Goal: Communication & Community: Answer question/provide support

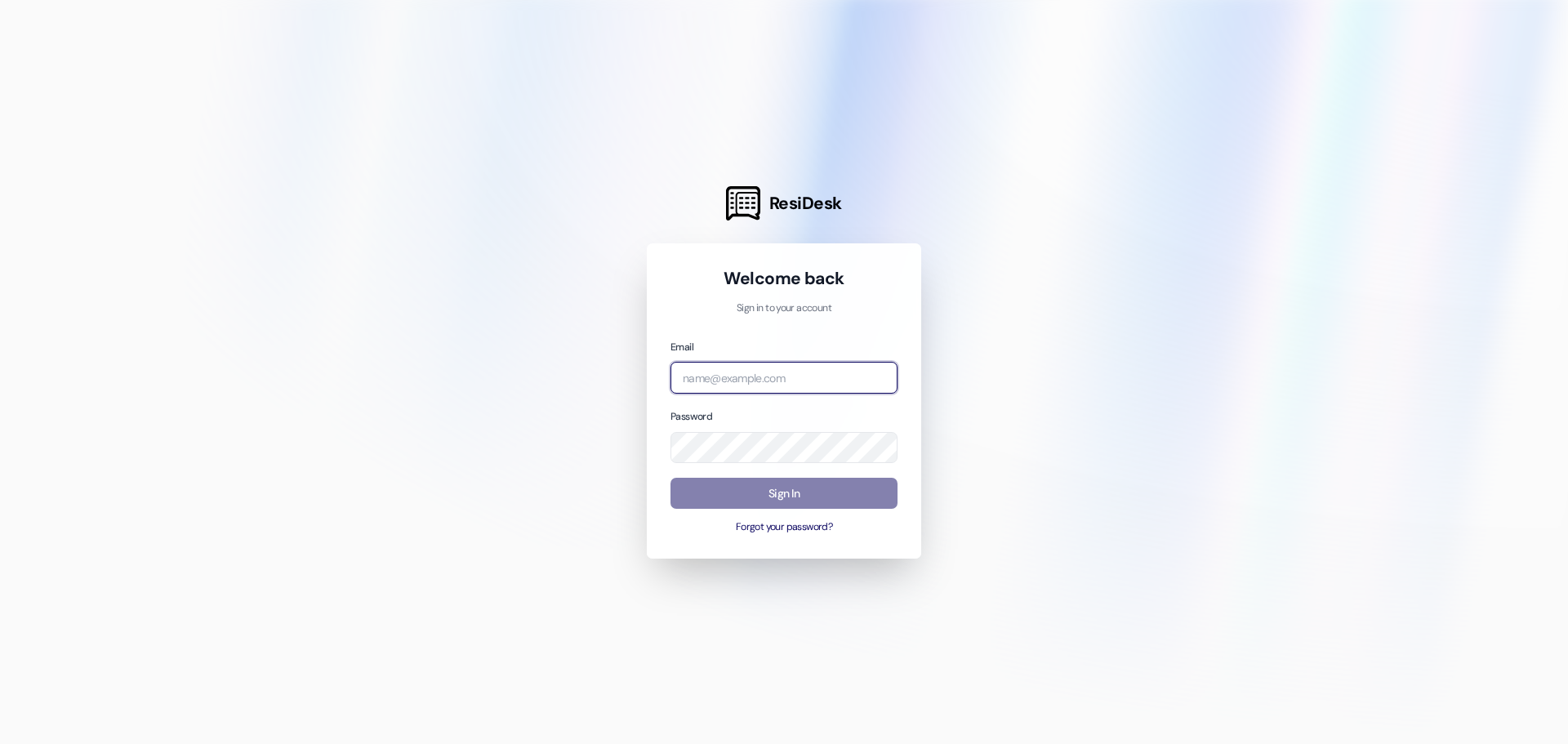
click at [747, 377] on input "email" at bounding box center [784, 377] width 227 height 32
type input "[EMAIL_ADDRESS][DOMAIN_NAME]"
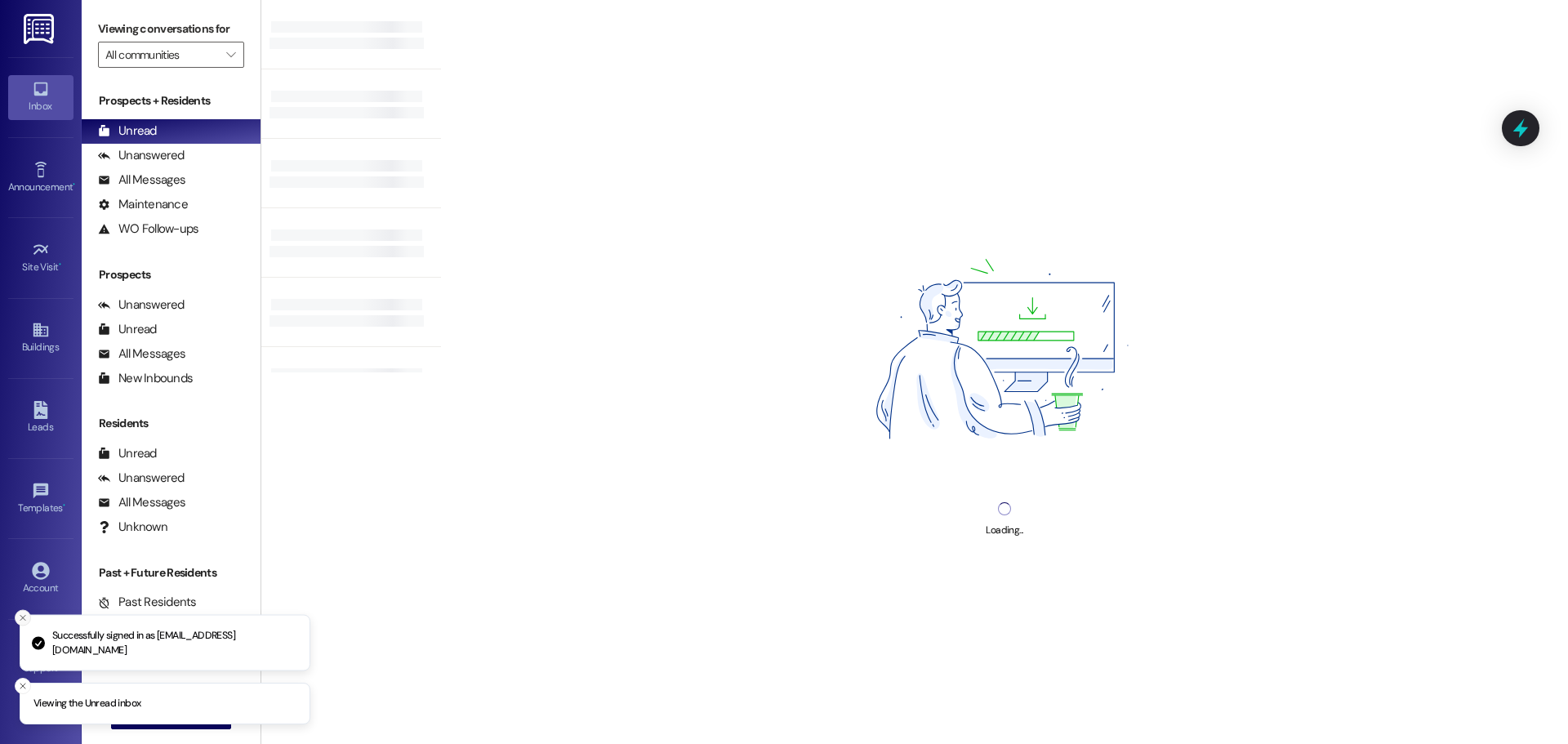
click at [24, 613] on icon "Close toast" at bounding box center [23, 618] width 10 height 10
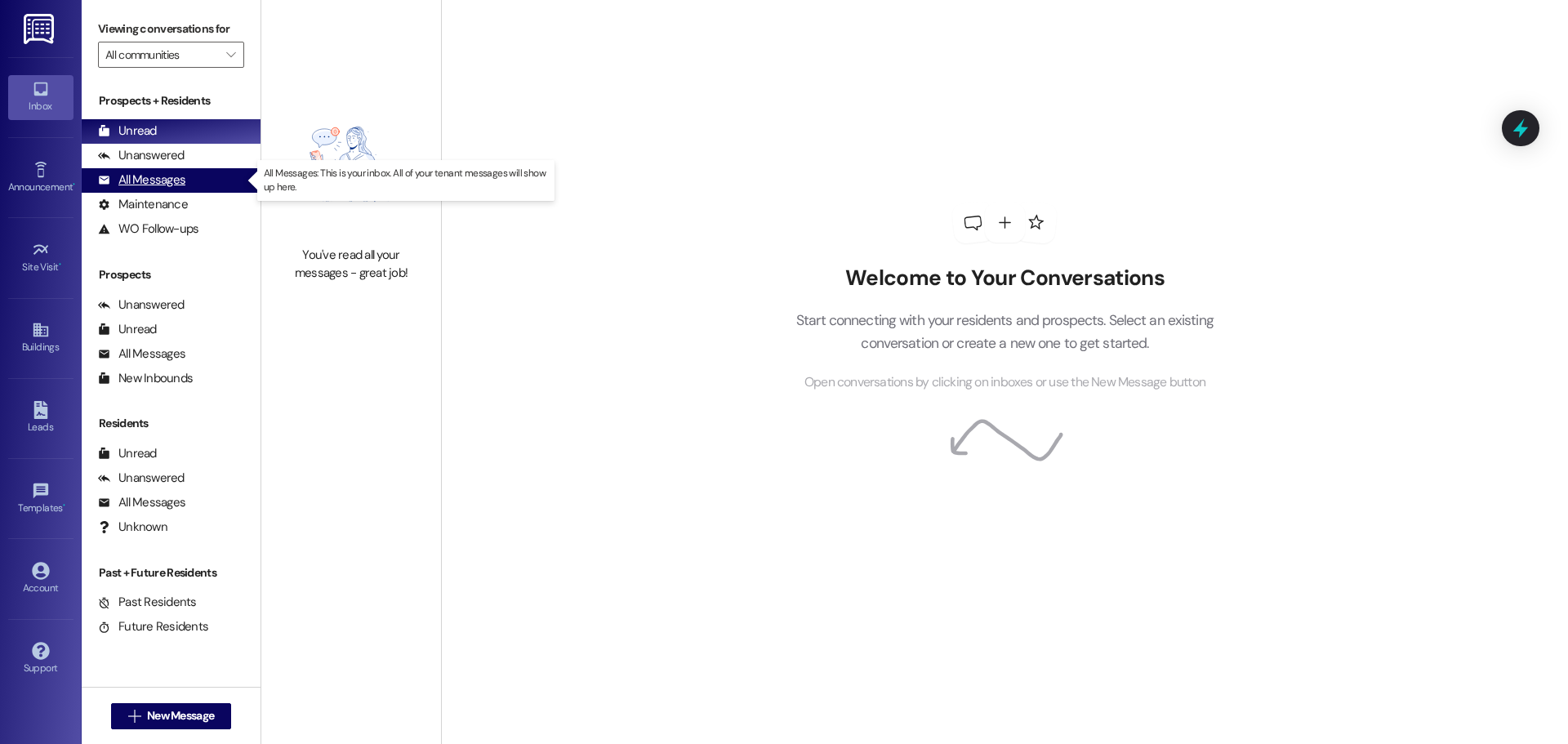
click at [165, 179] on div "All Messages" at bounding box center [142, 179] width 88 height 17
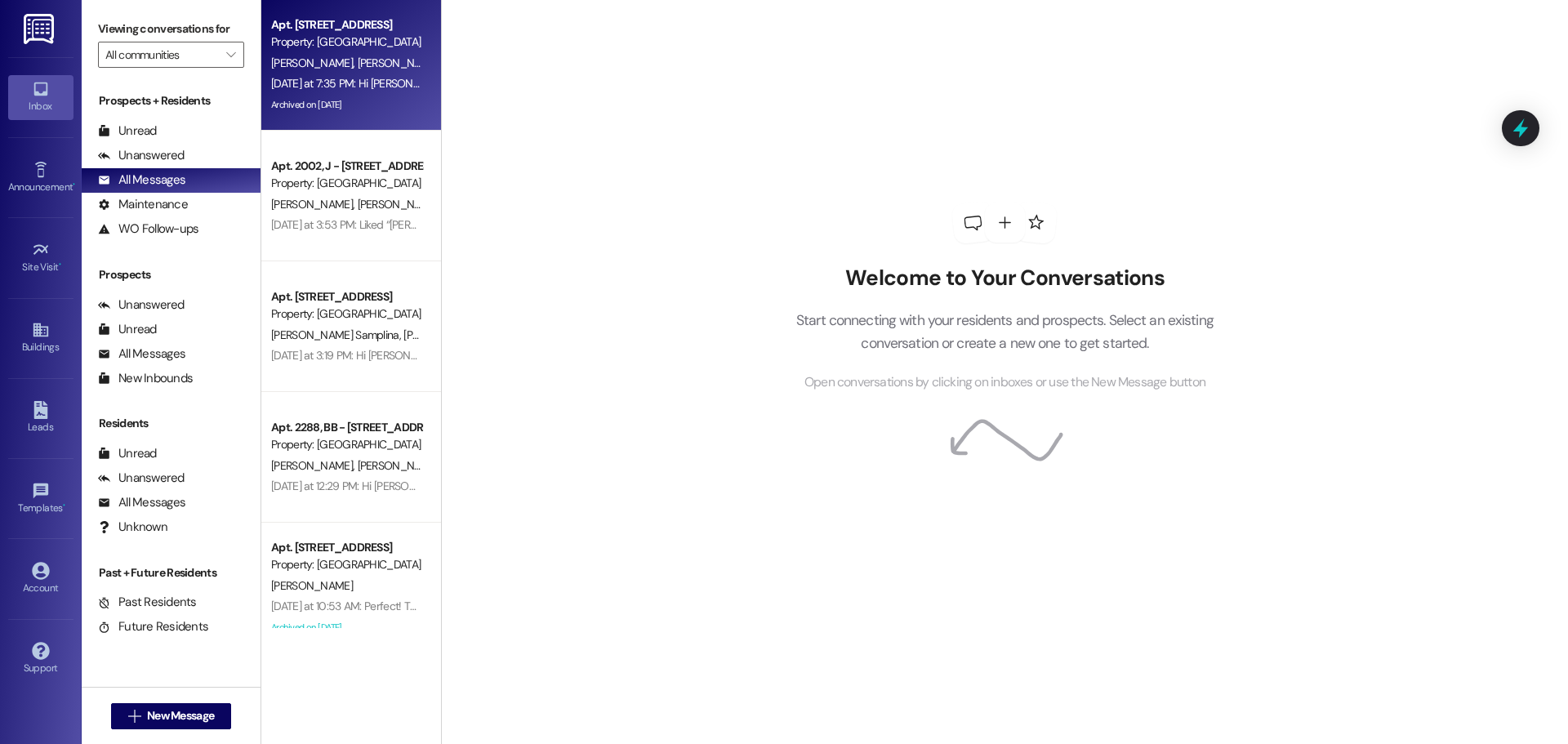
click at [325, 70] on div "[PERSON_NAME] [PERSON_NAME]" at bounding box center [346, 63] width 155 height 20
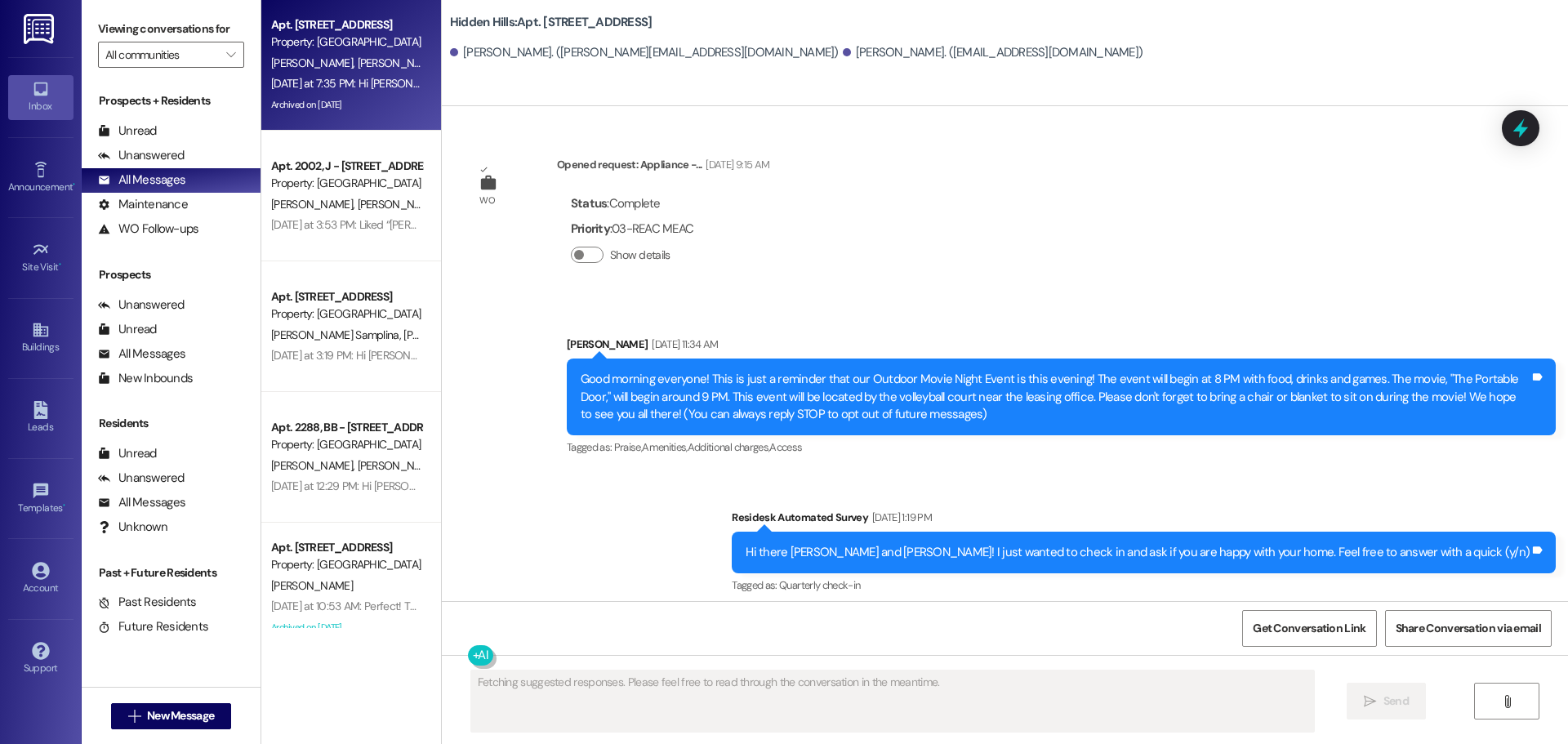
scroll to position [23873, 0]
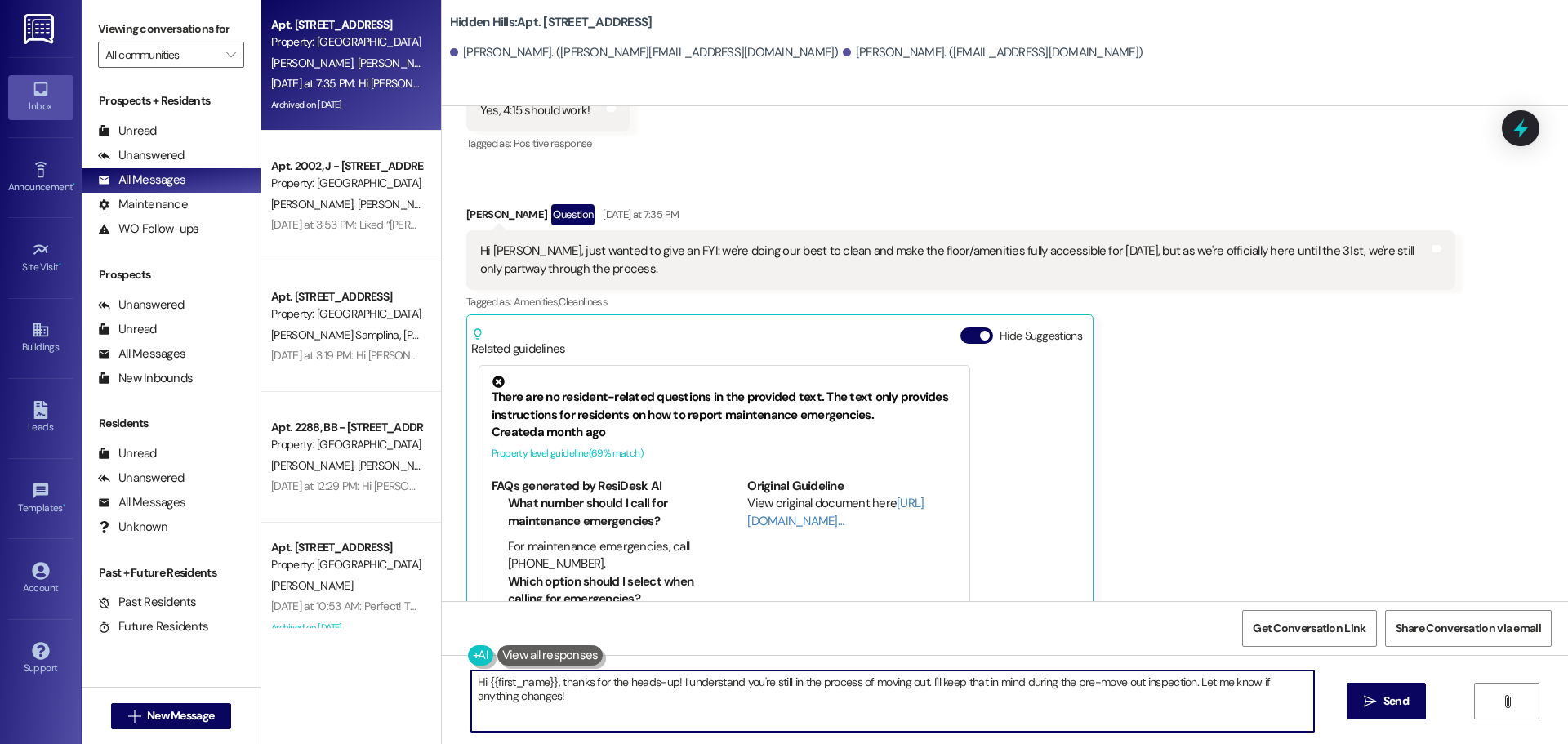
drag, startPoint x: 523, startPoint y: 698, endPoint x: 450, endPoint y: 674, distance: 76.8
click at [463, 674] on div "Hi {{first_name}}, thanks for the heads-up! I understand you're still in the pr…" at bounding box center [884, 701] width 844 height 63
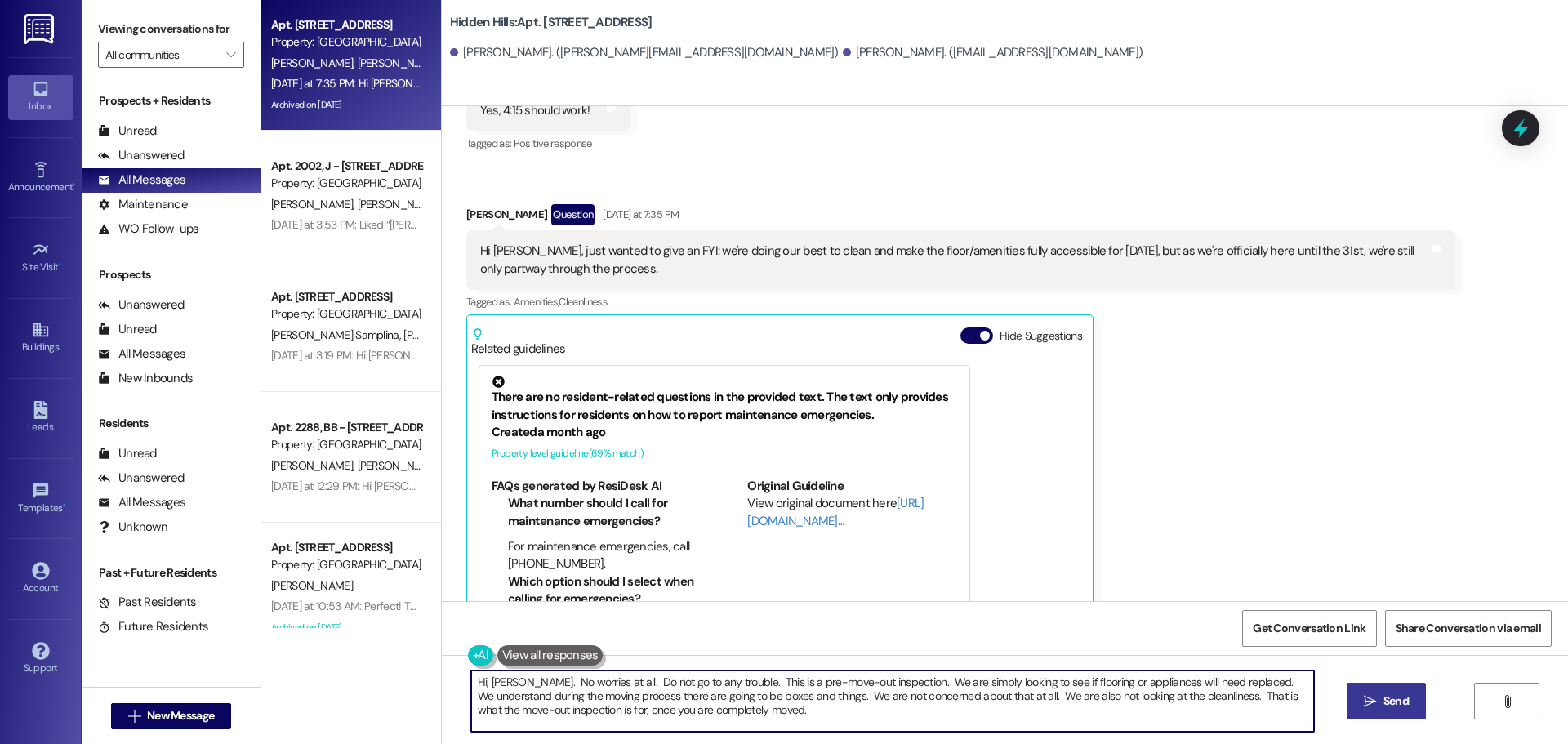
type textarea "Hi, [PERSON_NAME]. No worries at all. Do not go to any trouble. This is a pre-m…"
click at [1374, 693] on span " Send" at bounding box center [1386, 701] width 52 height 17
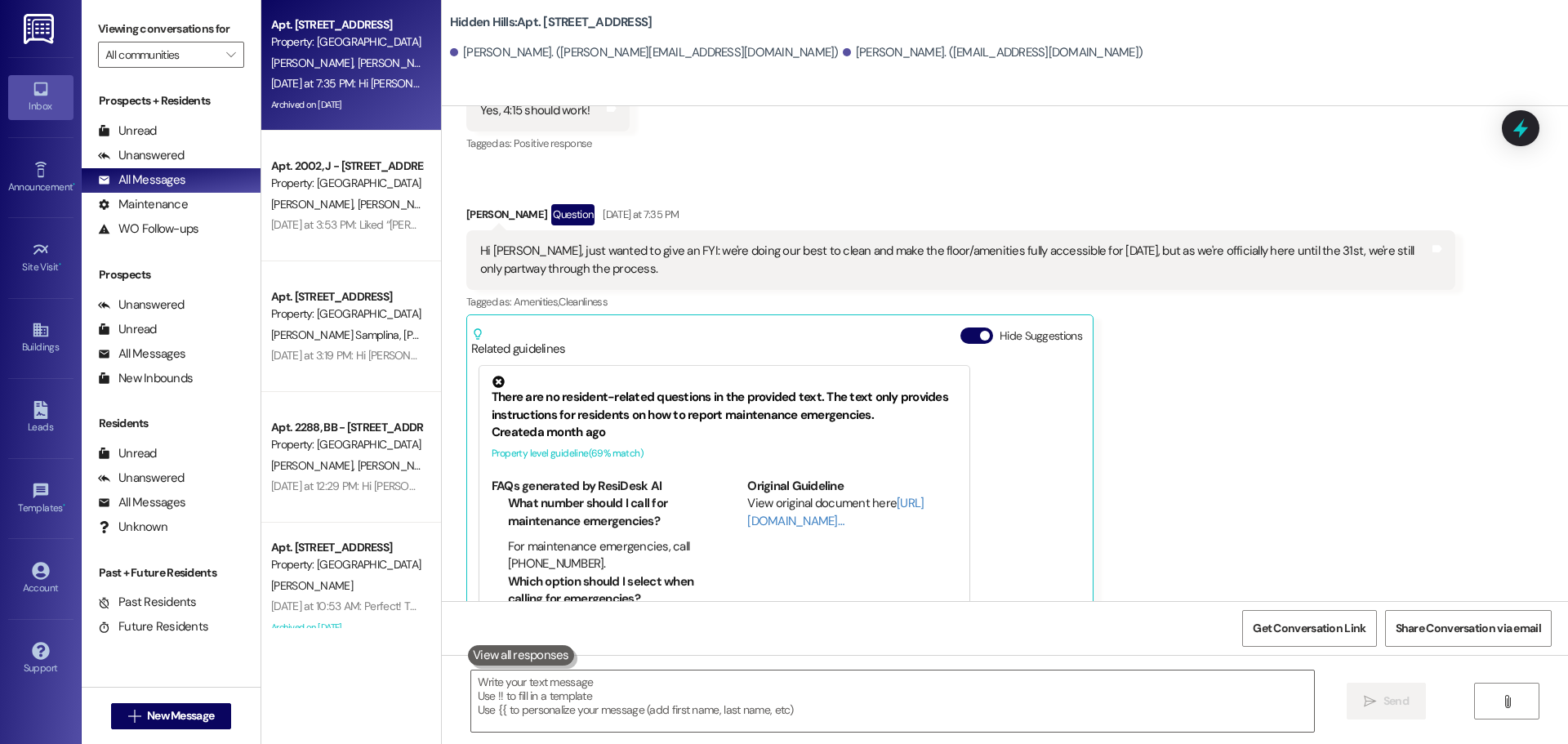
scroll to position [23872, 0]
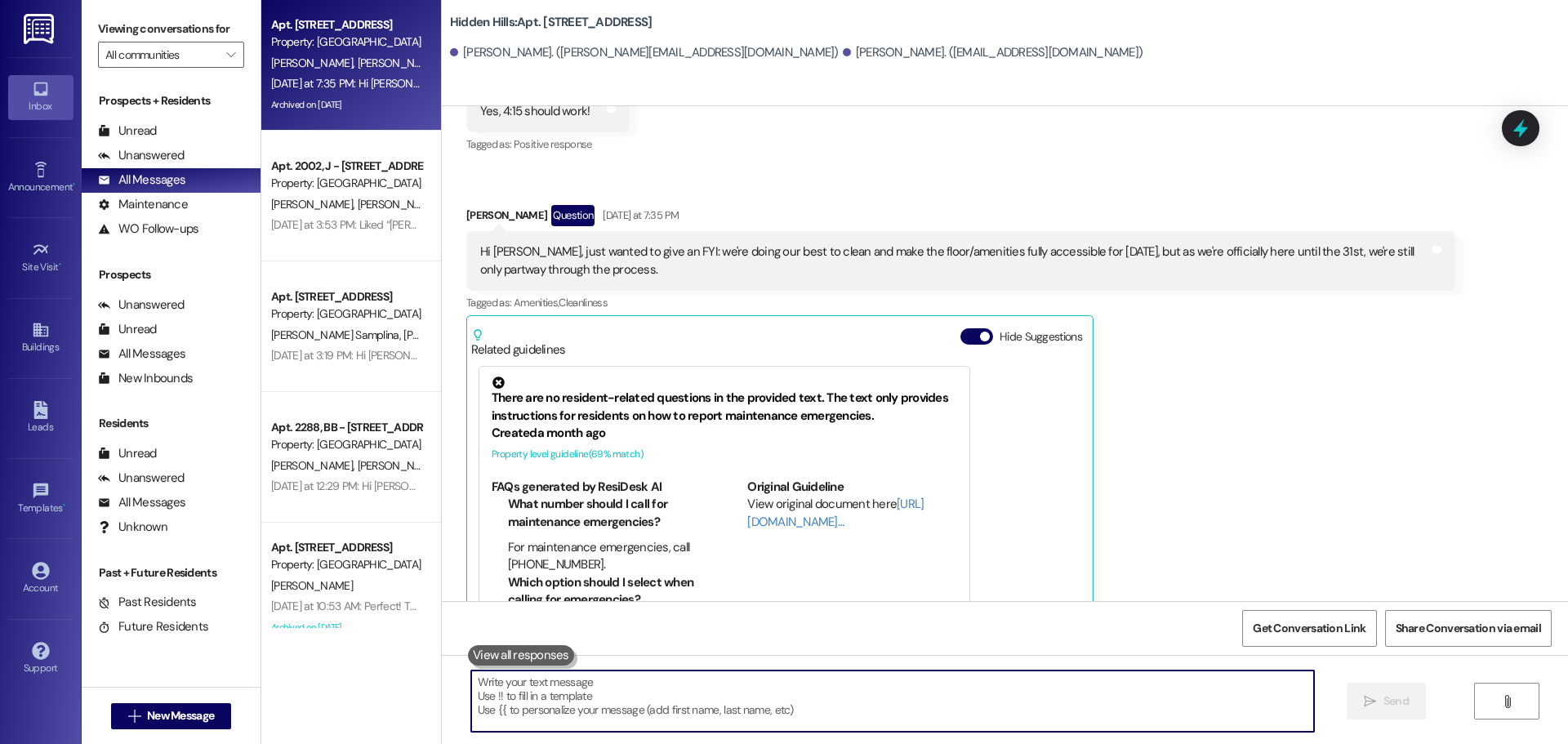
click at [702, 683] on textarea at bounding box center [892, 701] width 843 height 61
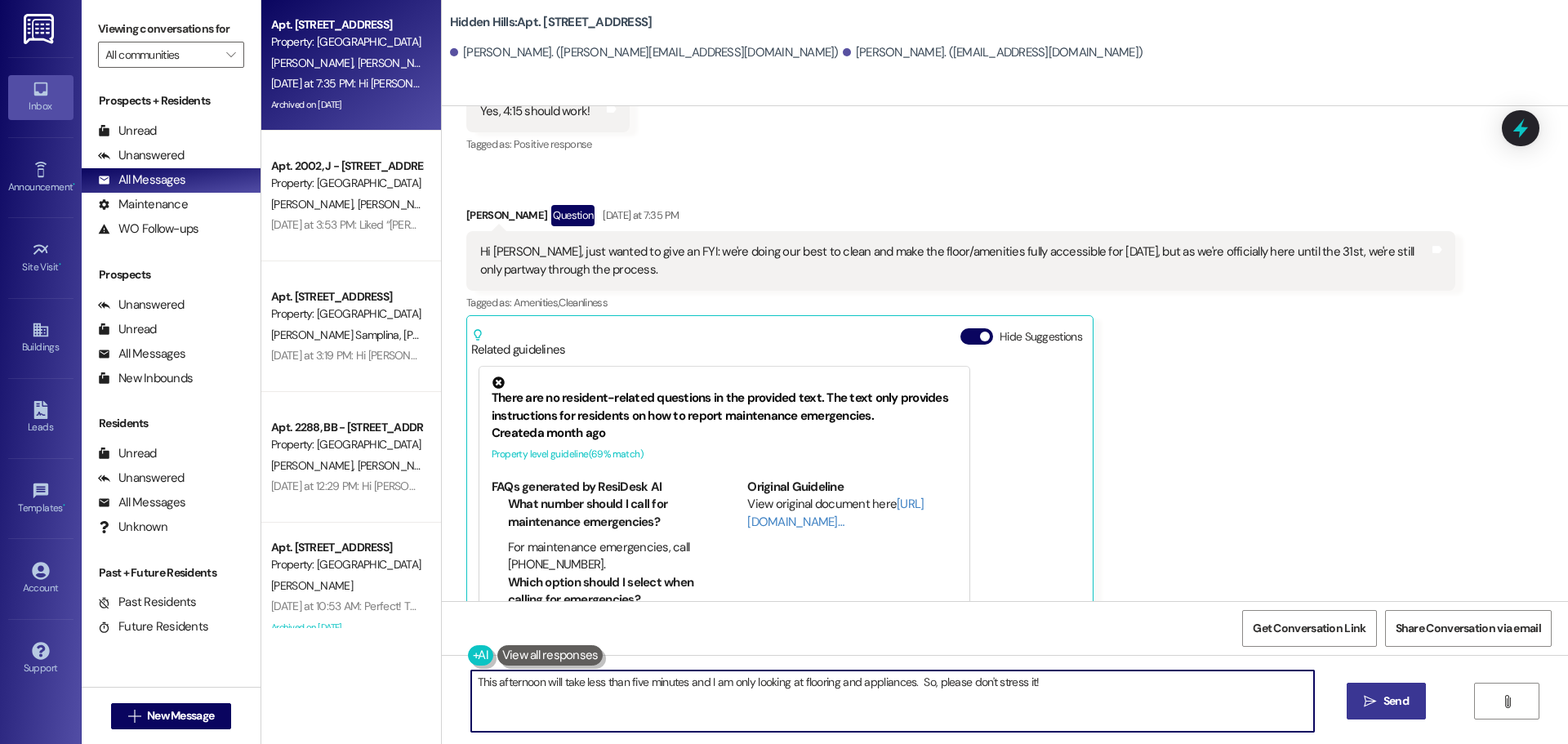
type textarea "This afternoon will take less than five minutes and I am only looking at floori…"
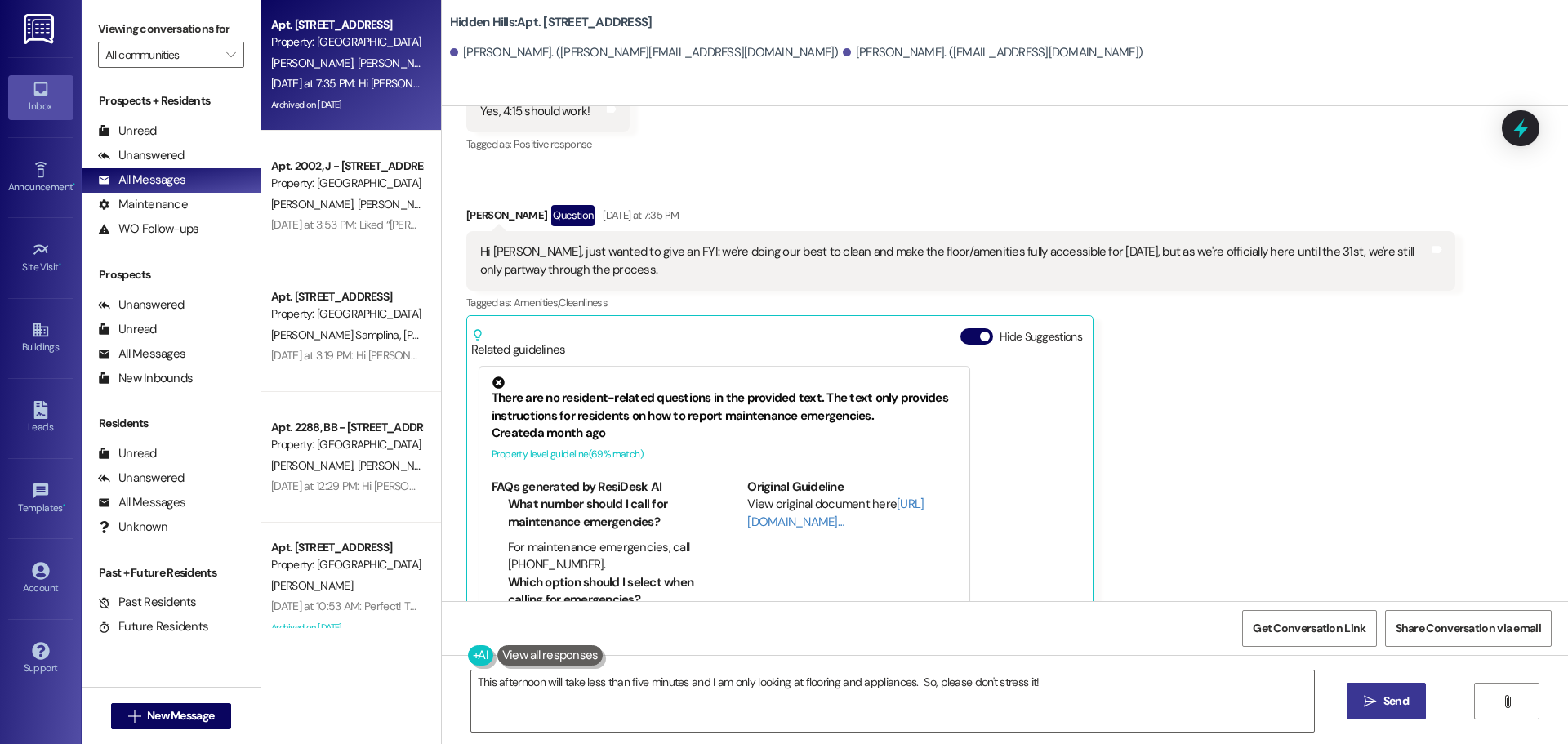
click at [1385, 690] on button " Send" at bounding box center [1386, 701] width 79 height 37
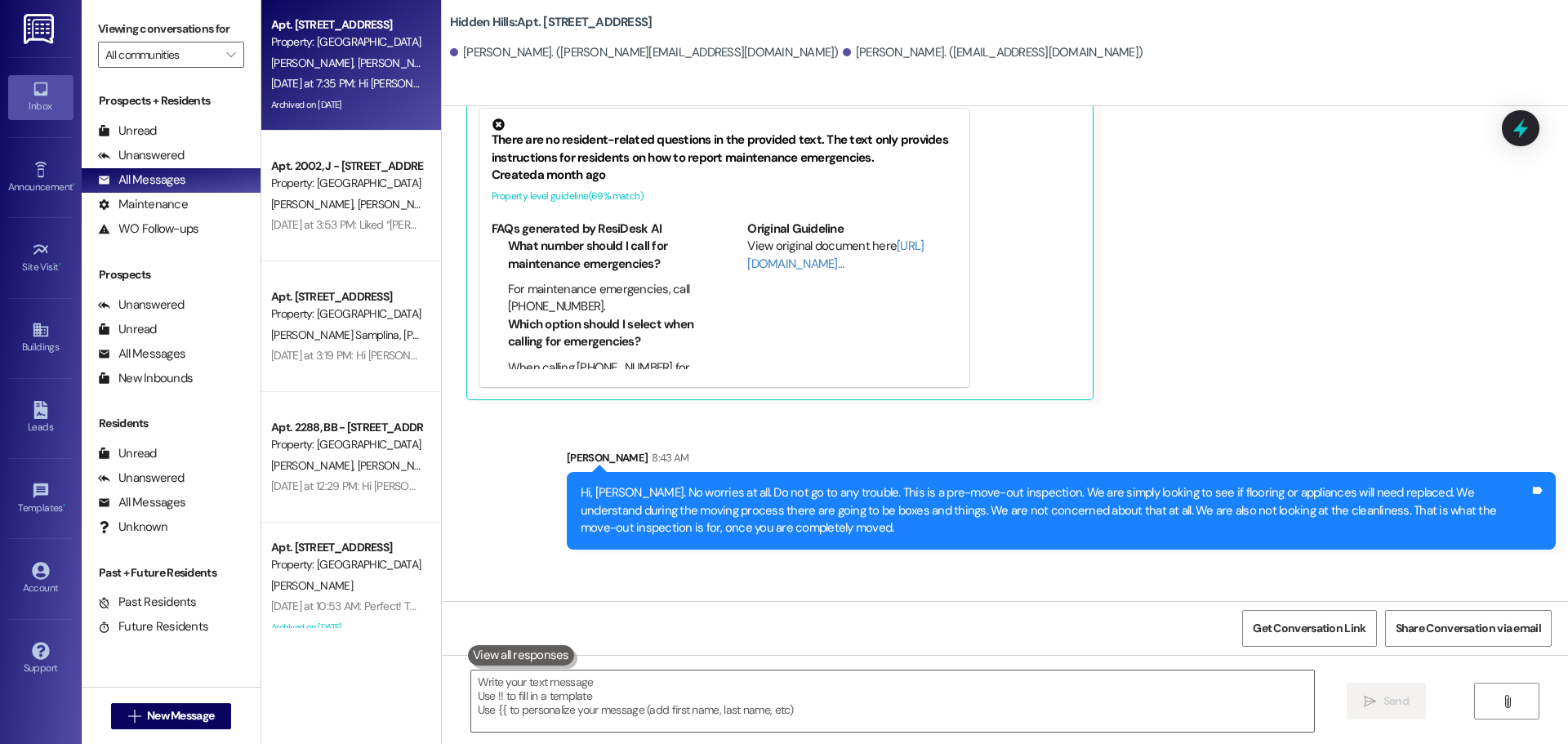
scroll to position [24135, 0]
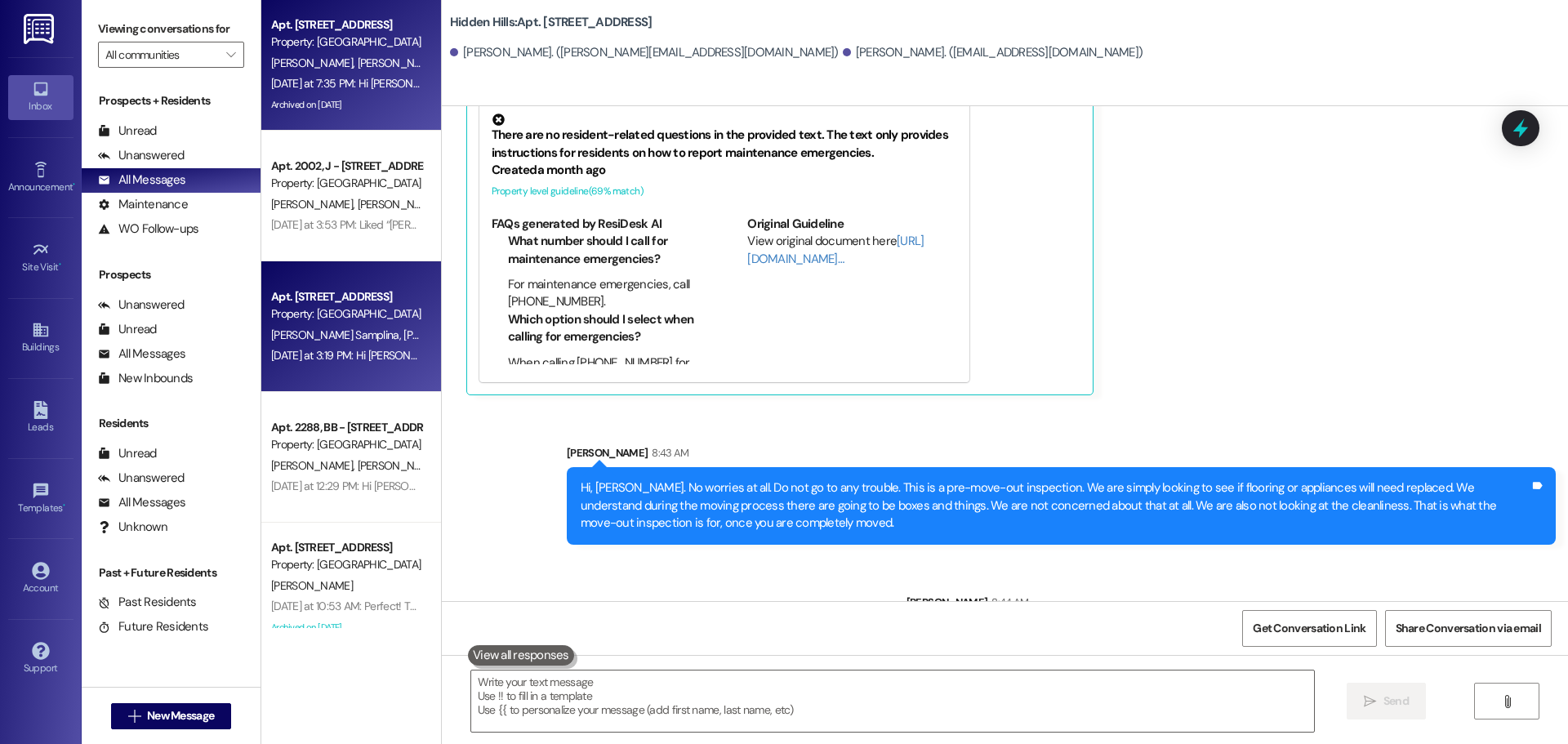
click at [356, 330] on span "[PERSON_NAME] Samplina" at bounding box center [337, 335] width 133 height 15
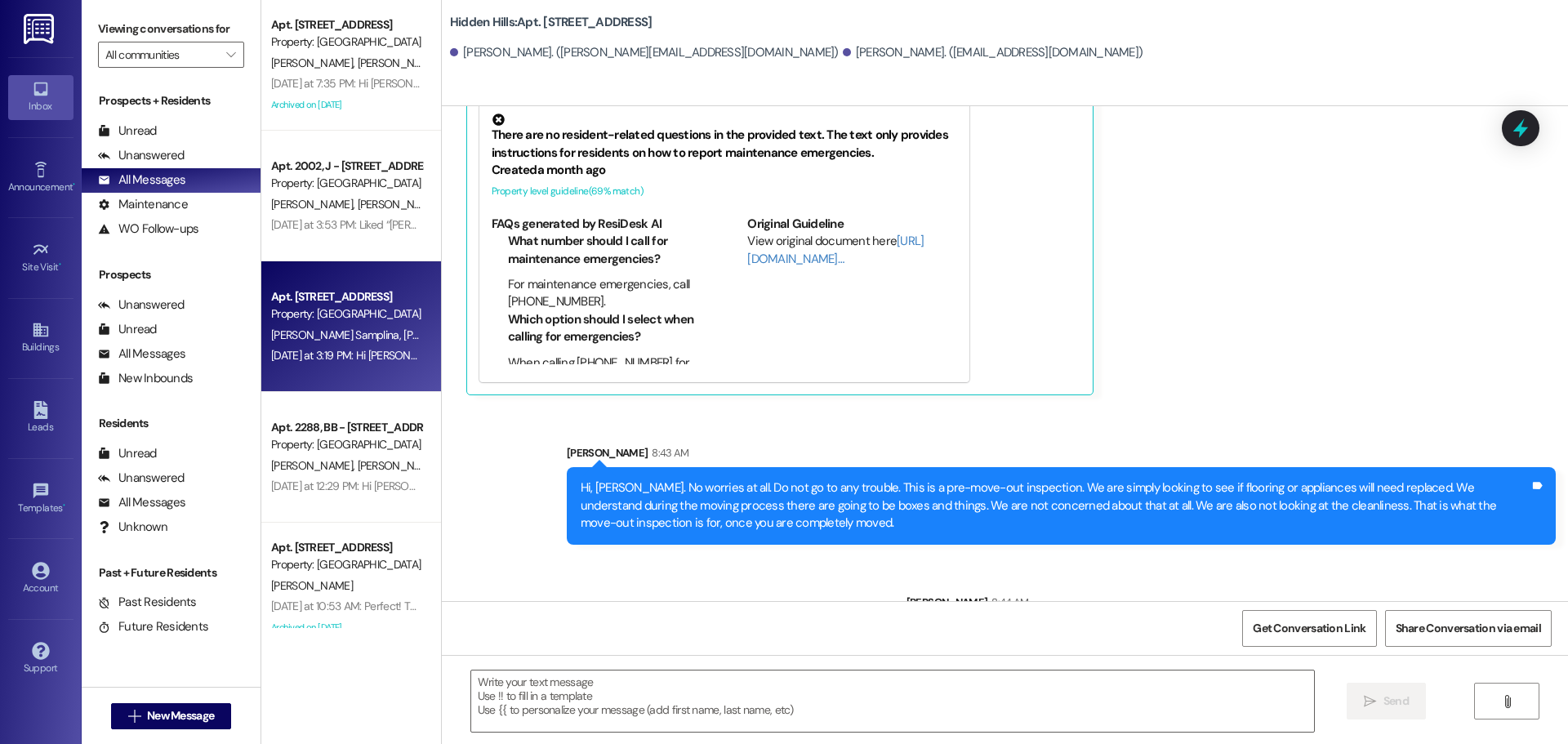
type textarea "Fetching suggested responses. Please feel free to read through the conversation…"
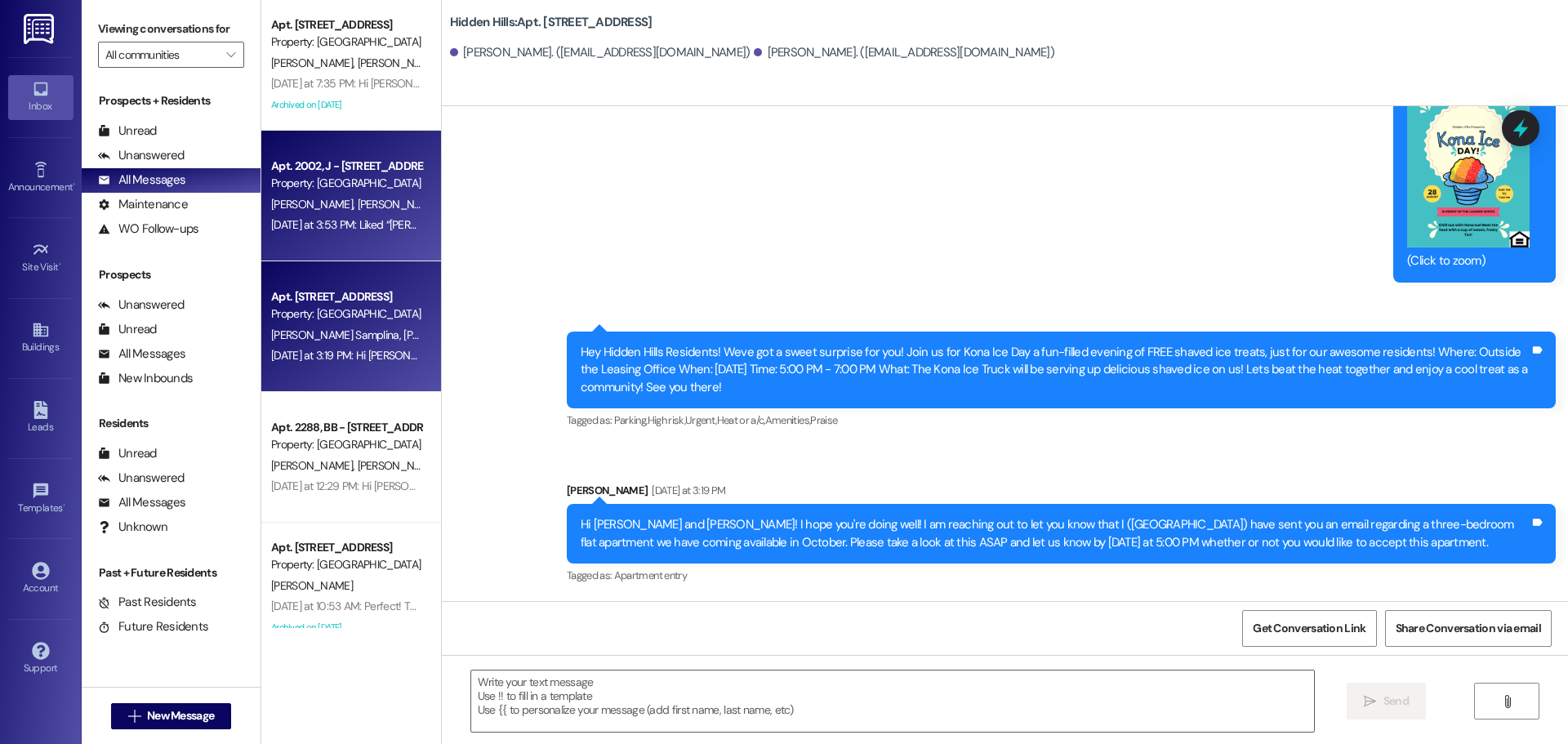
scroll to position [13953, 0]
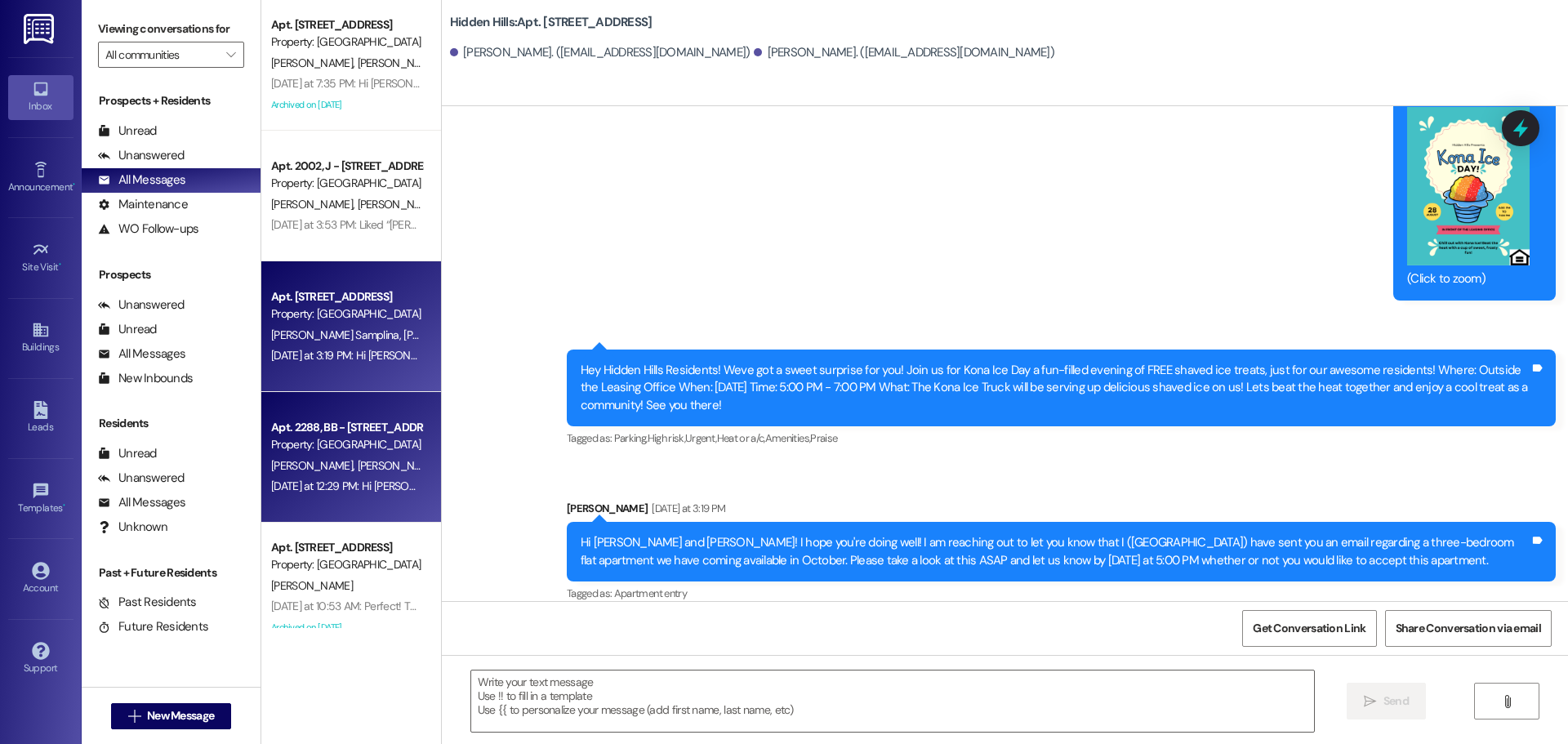
click at [357, 469] on span "[PERSON_NAME]" at bounding box center [398, 466] width 82 height 15
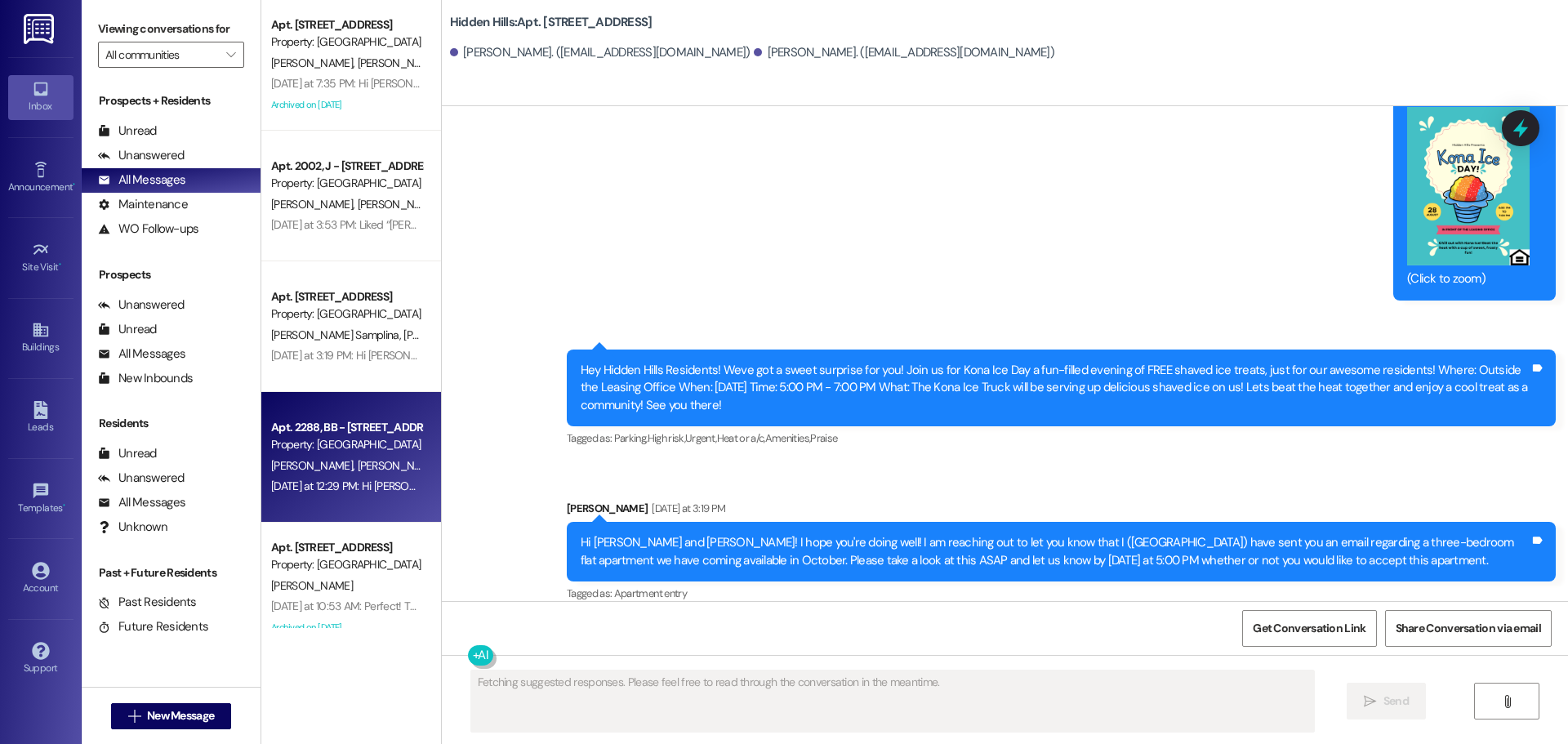
scroll to position [0, 0]
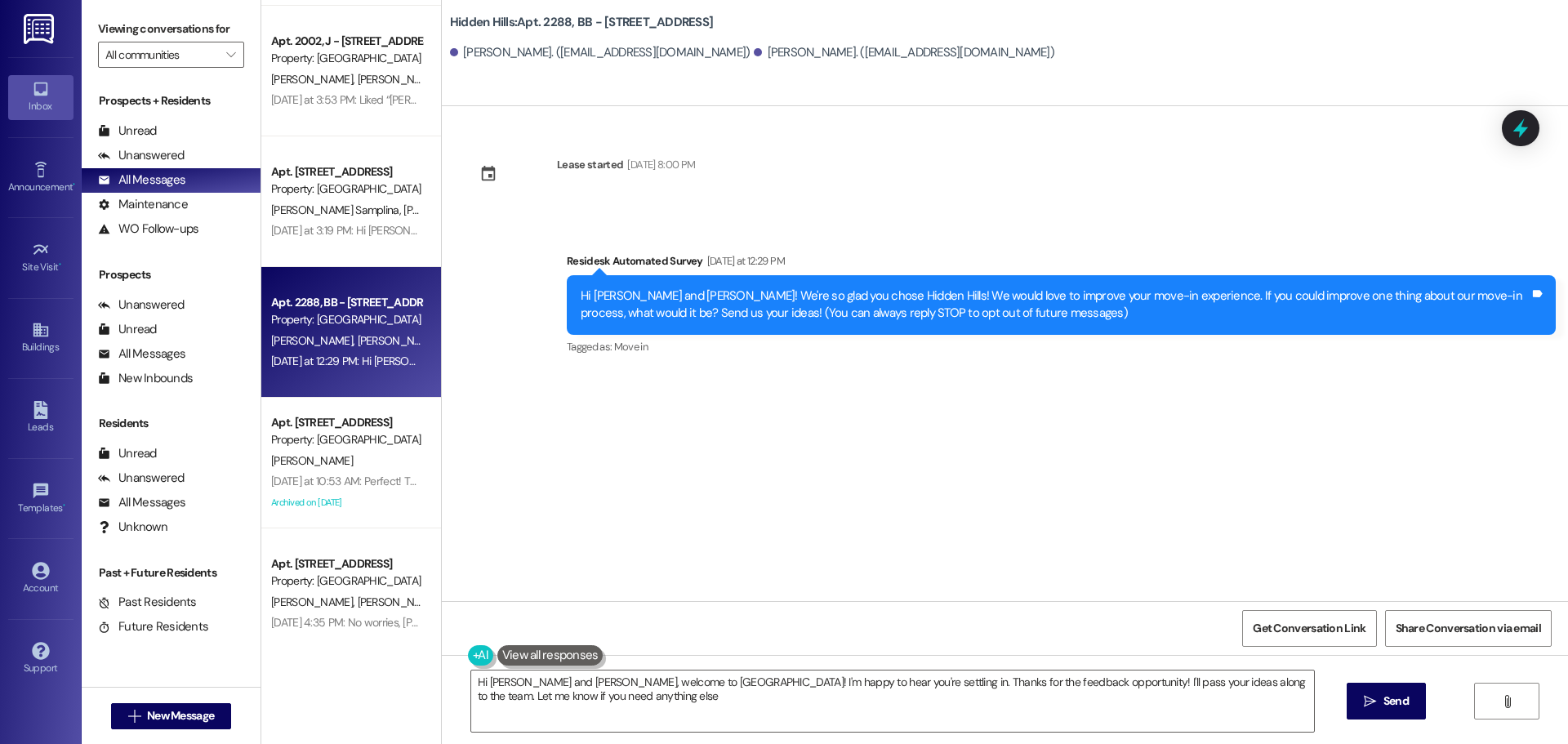
type textarea "Hi [PERSON_NAME] and [PERSON_NAME], welcome to [GEOGRAPHIC_DATA]! I'm happy to …"
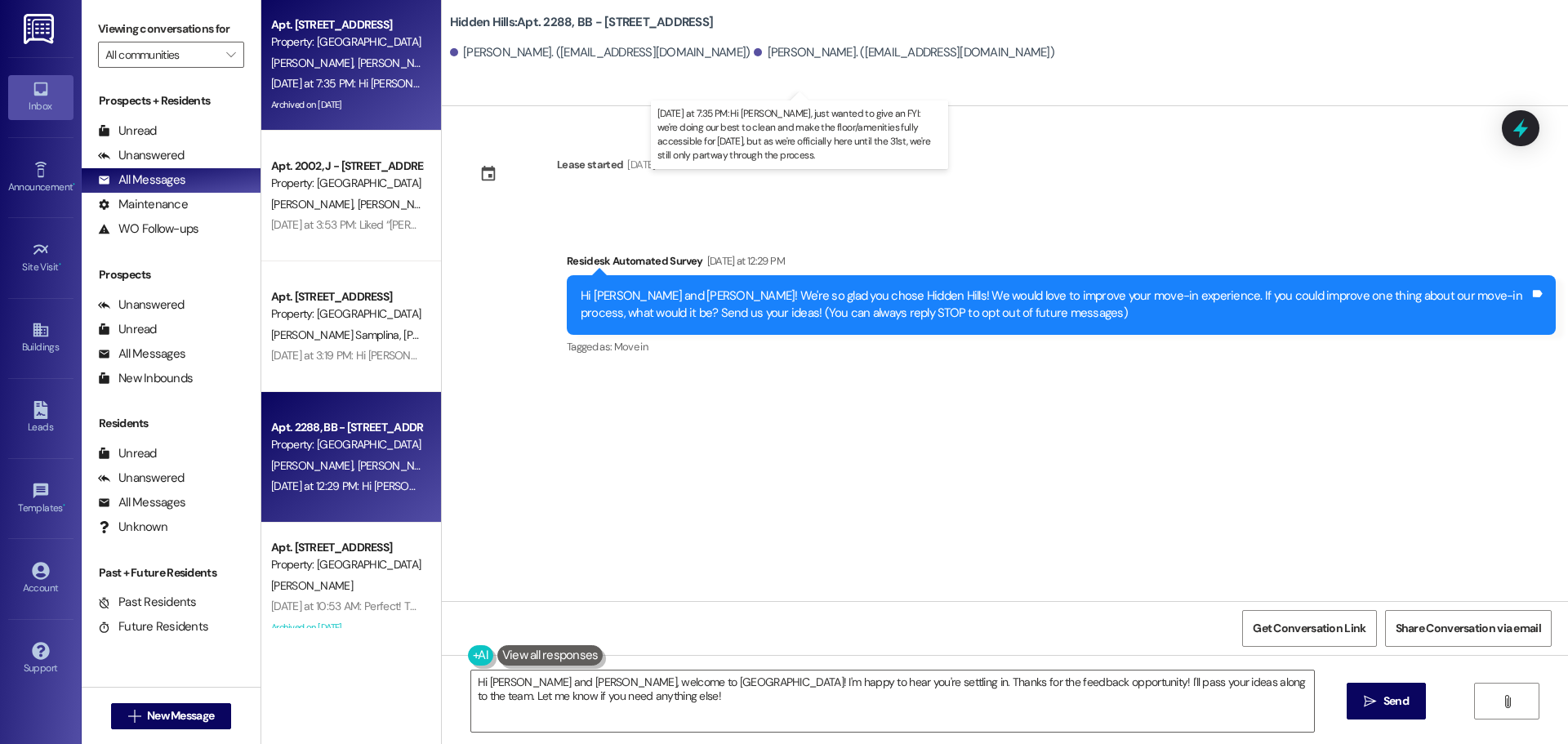
click at [352, 77] on div "[DATE] at 7:35 PM: Hi [PERSON_NAME], just wanted to give an FYI: we're doing ou…" at bounding box center [825, 83] width 1109 height 15
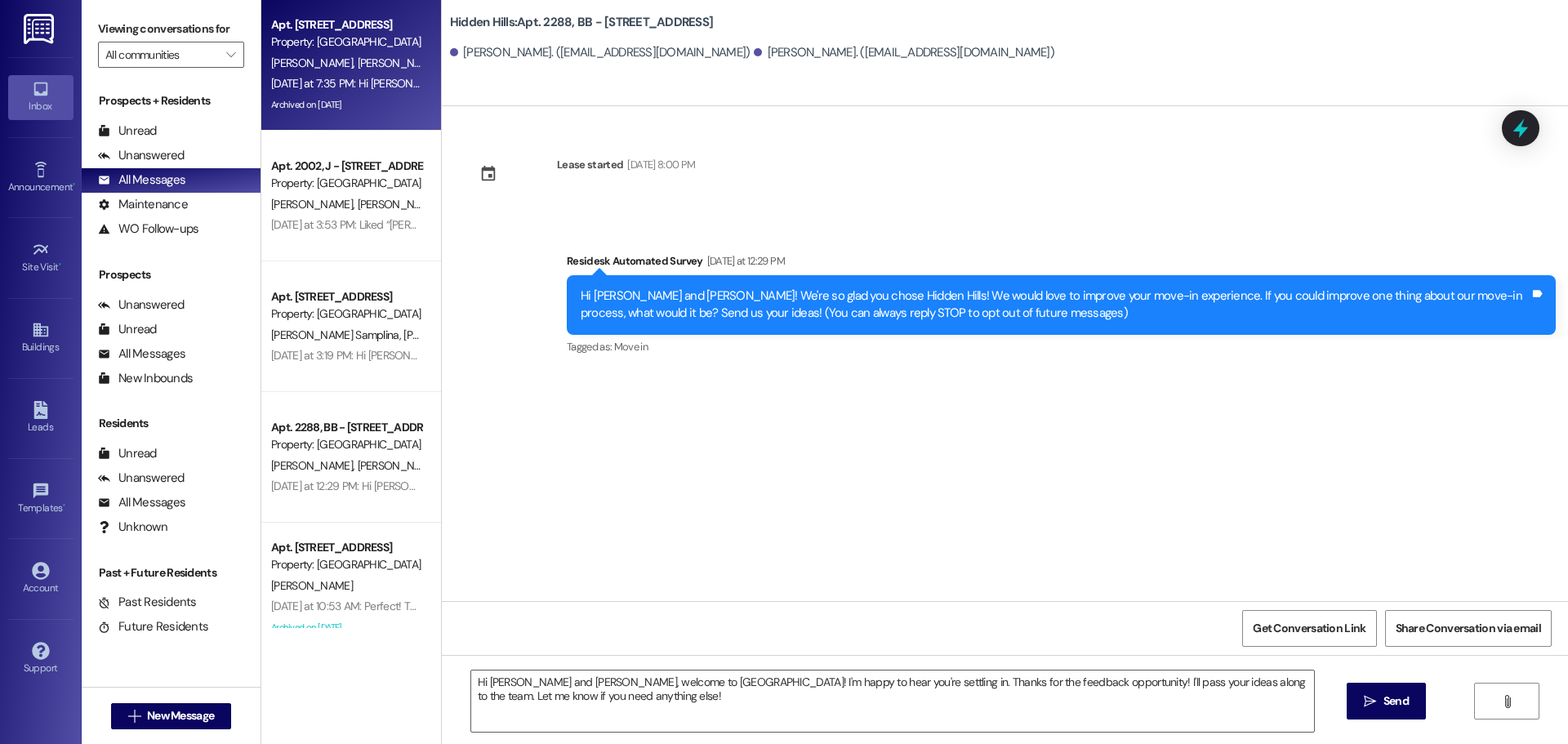
type textarea "Fetching suggested responses. Please feel free to read through the conversation…"
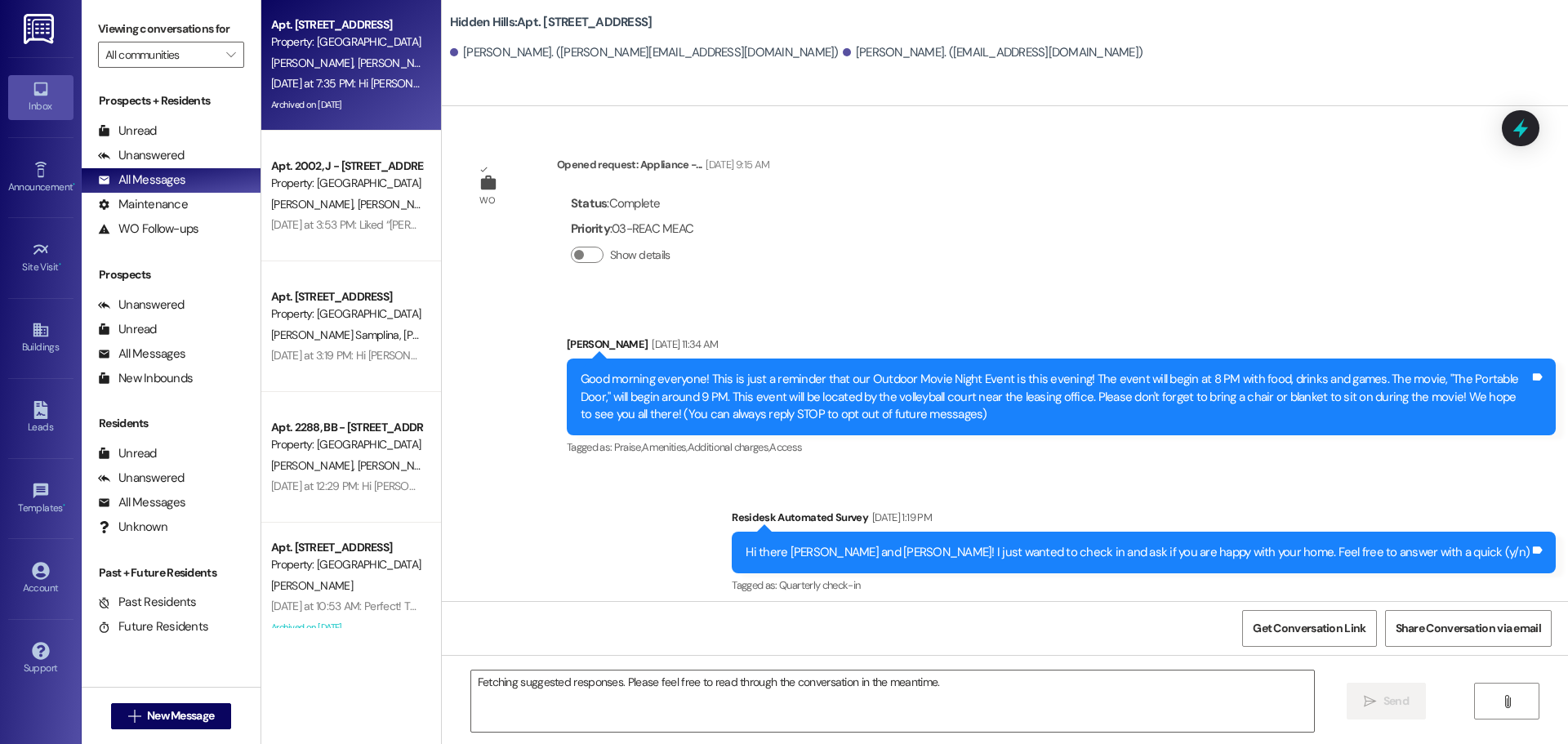
scroll to position [24160, 0]
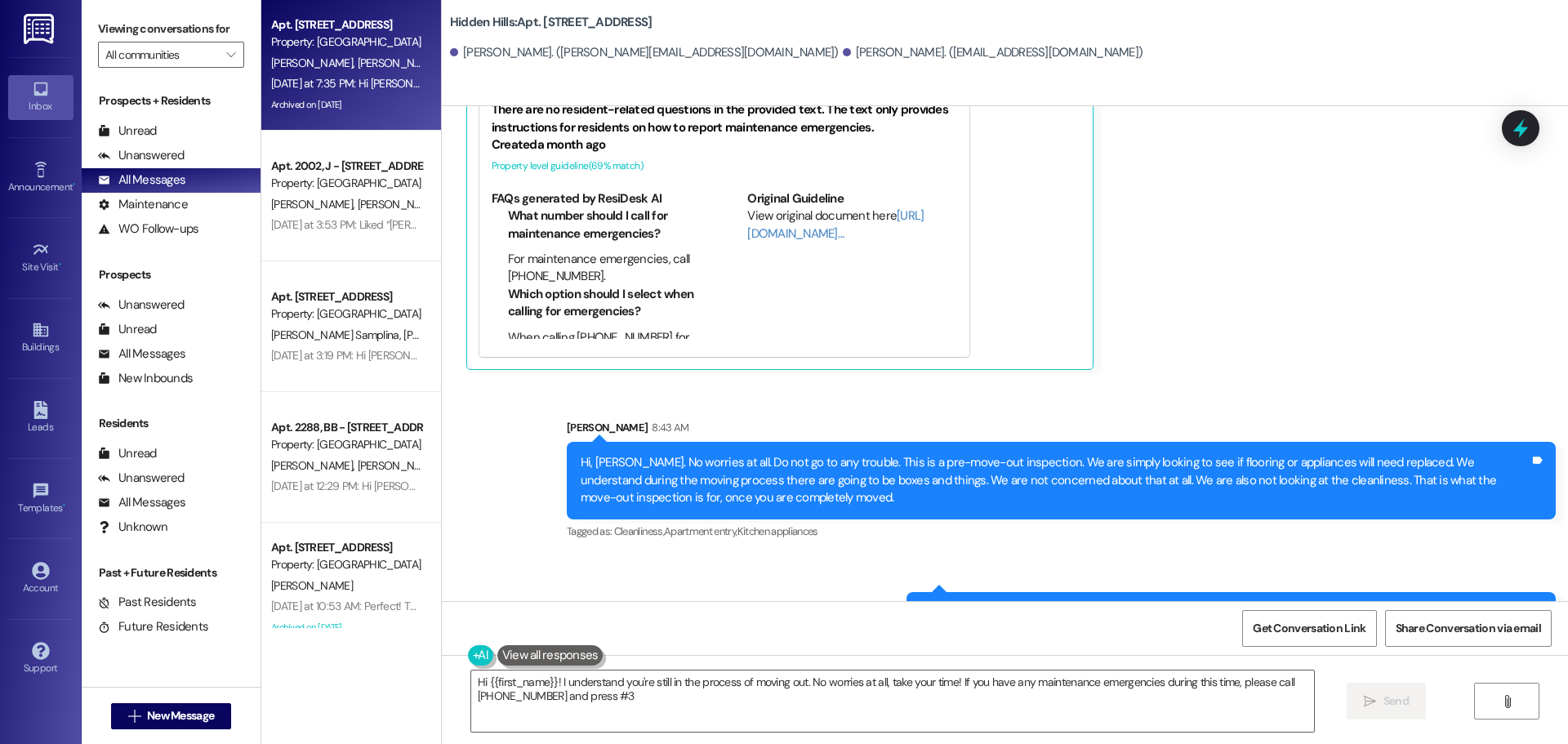
type textarea "Hi {{first_name}}! I understand you're still in the process of moving out. No w…"
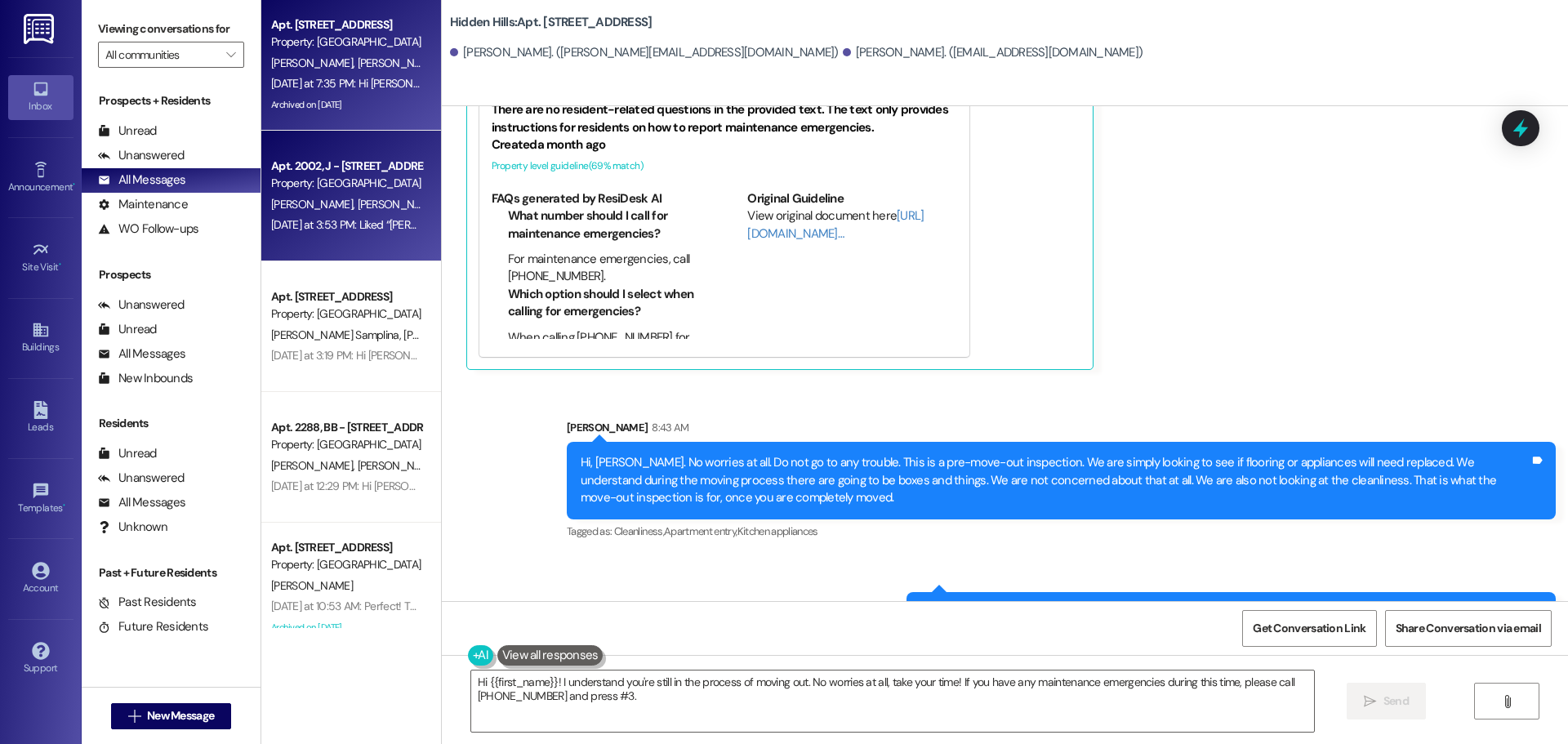
click at [357, 210] on span "[PERSON_NAME]" at bounding box center [398, 204] width 82 height 15
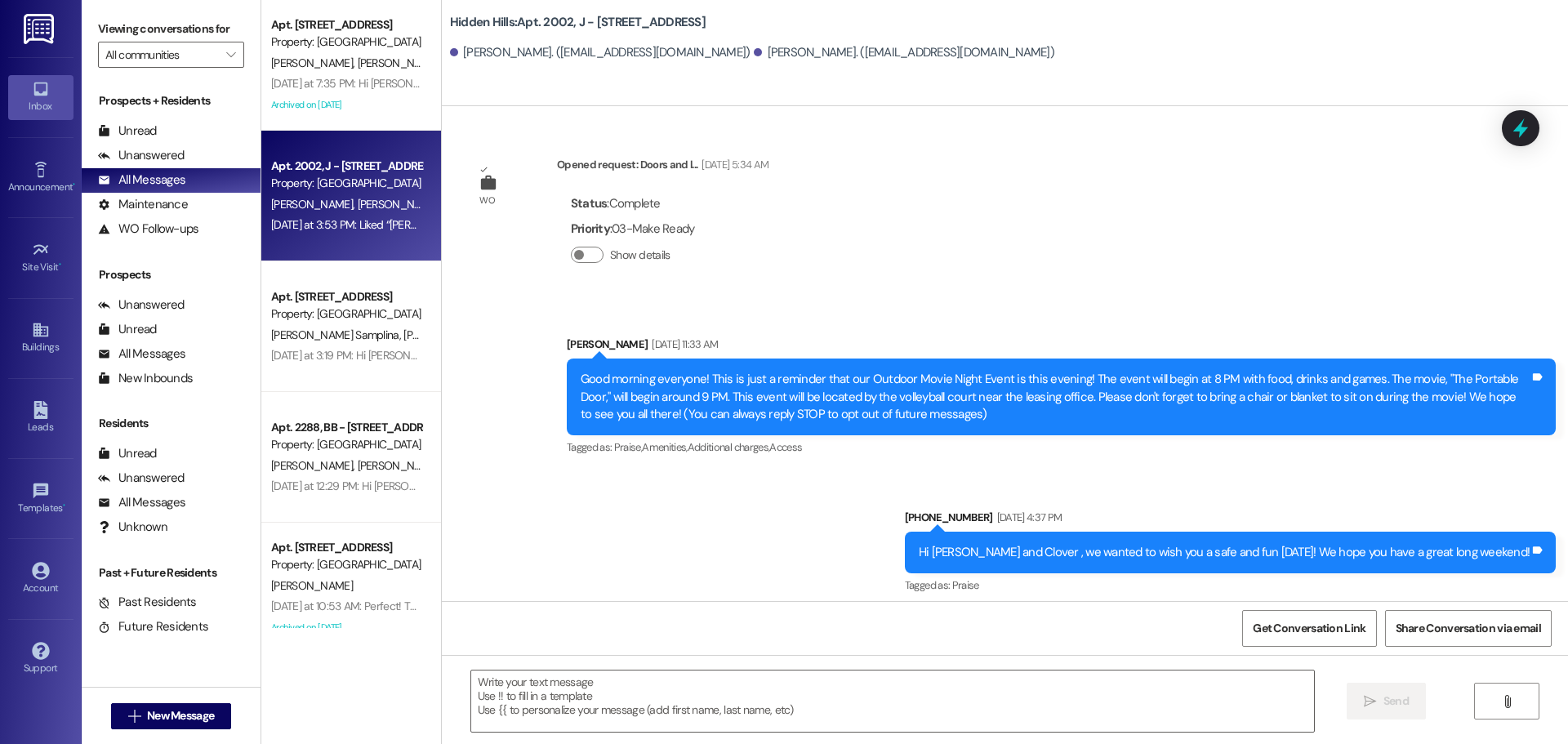
type textarea "Fetching suggested responses. Please feel free to read through the conversation…"
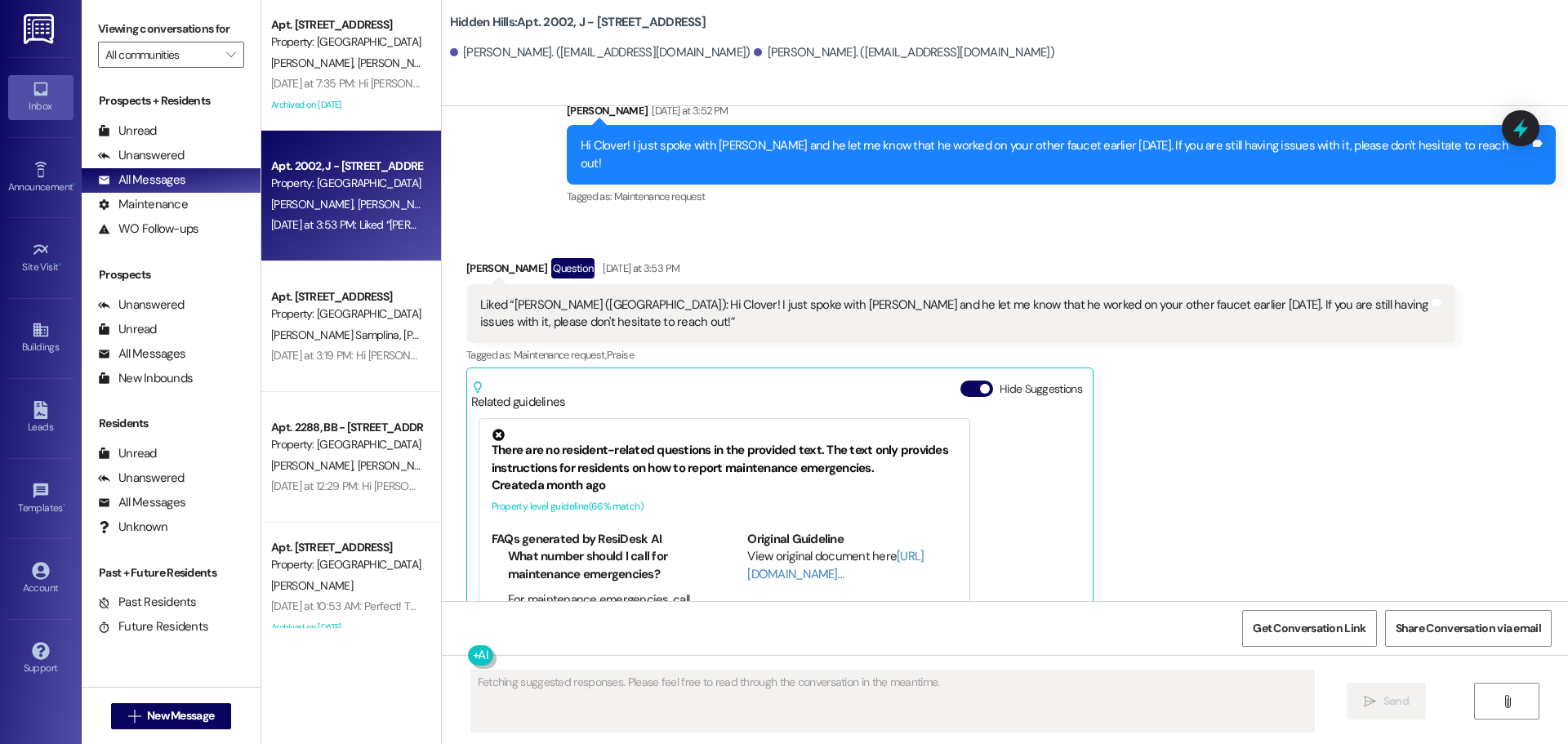
scroll to position [24802, 0]
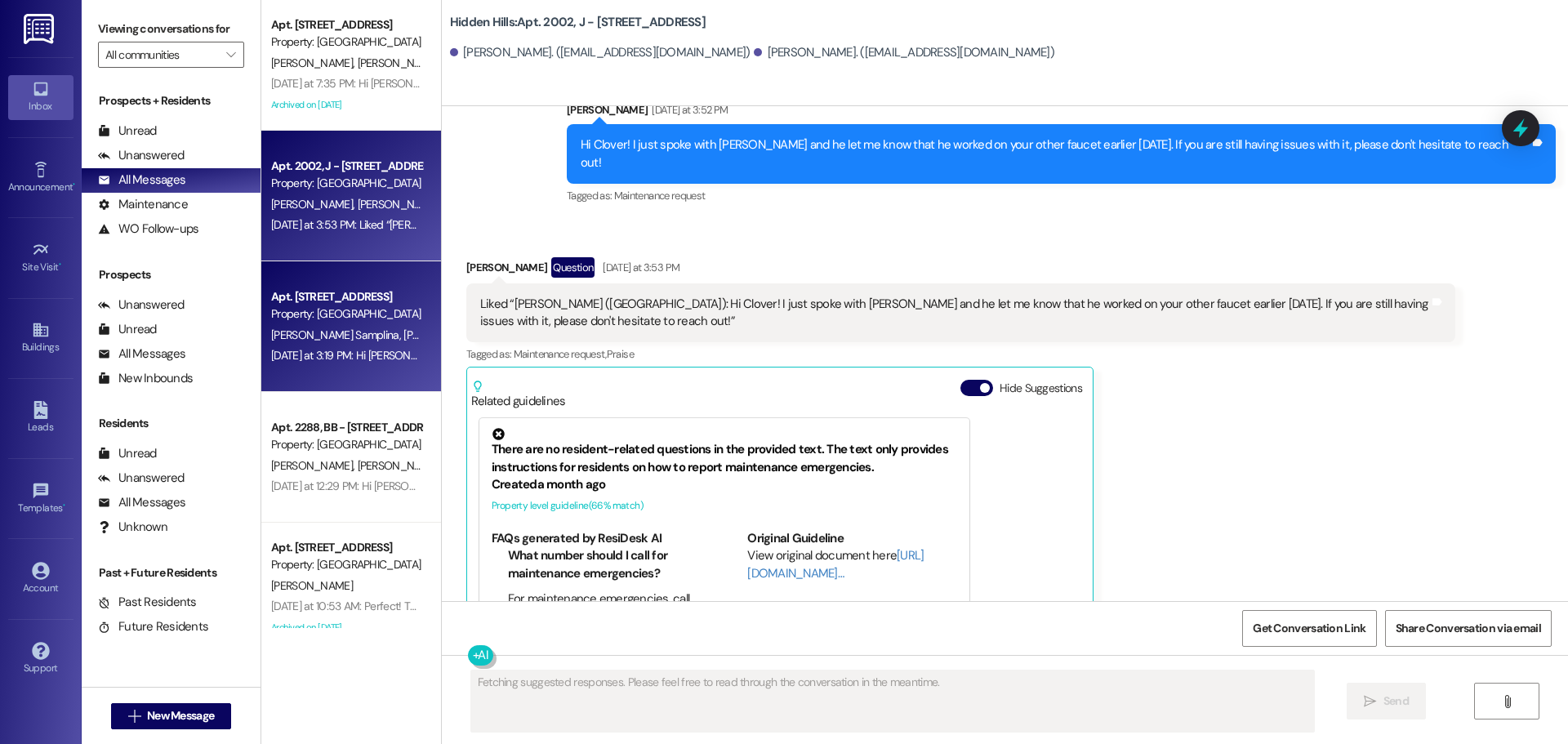
click at [377, 310] on div "Property: [GEOGRAPHIC_DATA]" at bounding box center [346, 313] width 151 height 17
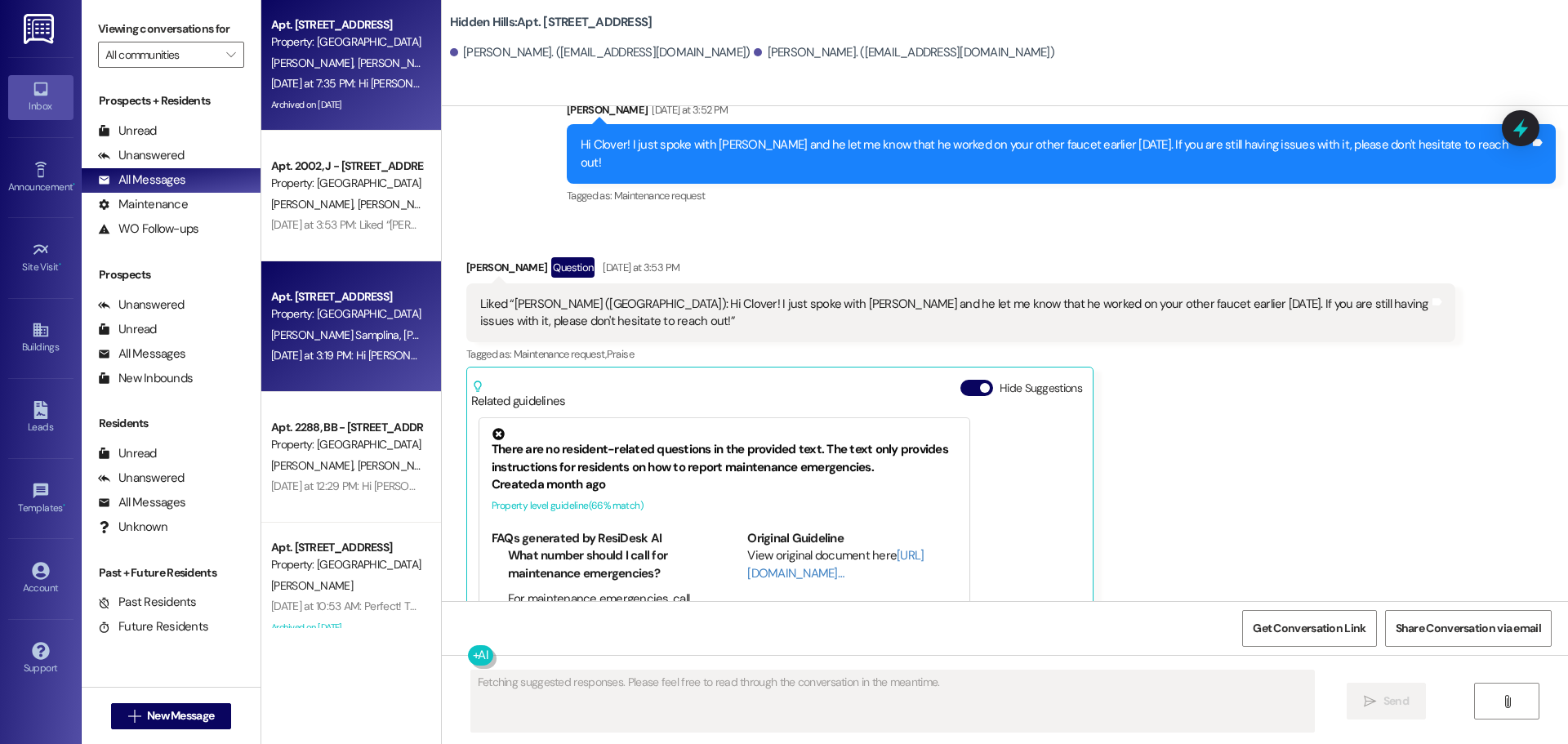
scroll to position [13953, 0]
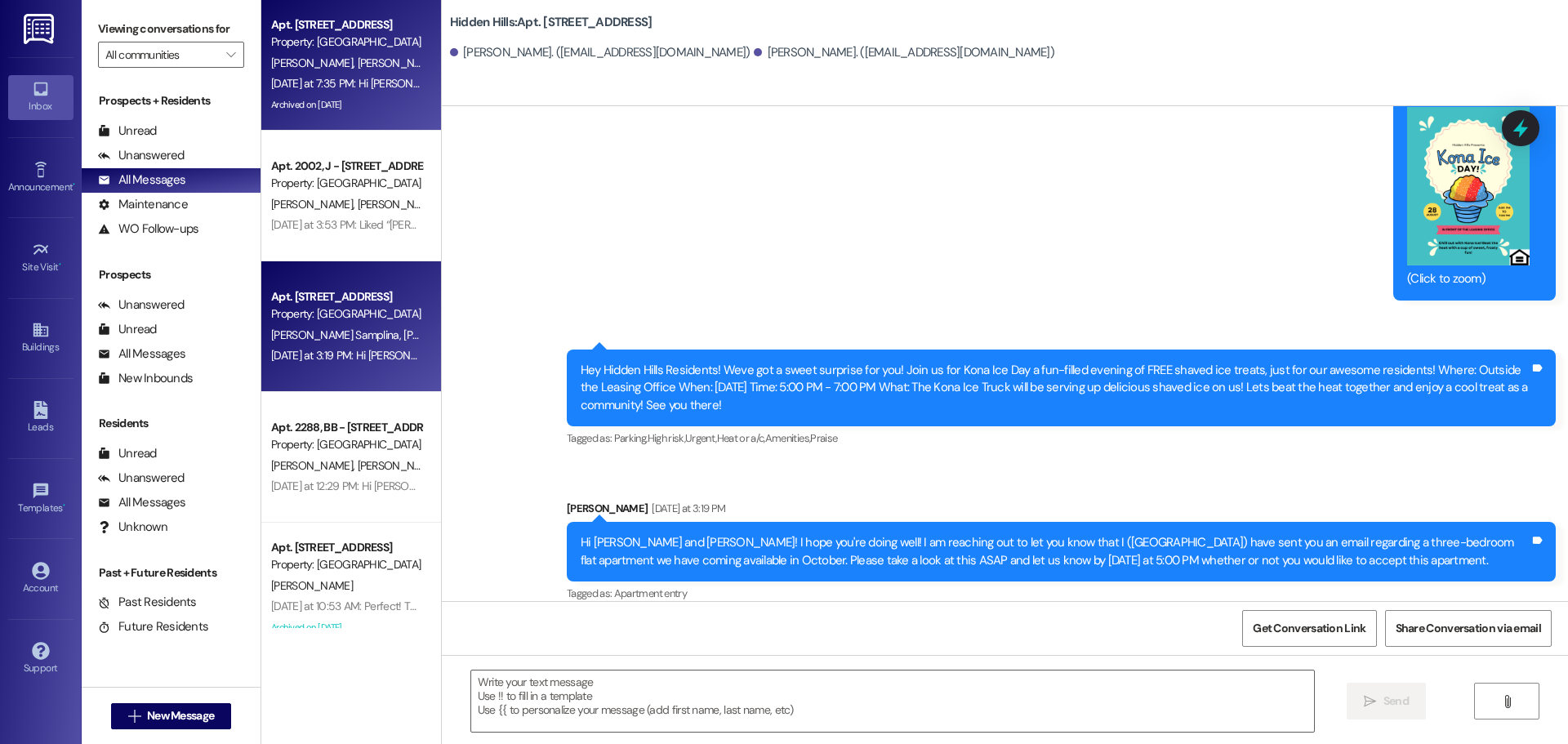
click at [386, 85] on div "[DATE] at 7:35 PM: Hi [PERSON_NAME], just wanted to give an FYI: we're doing ou…" at bounding box center [825, 83] width 1109 height 15
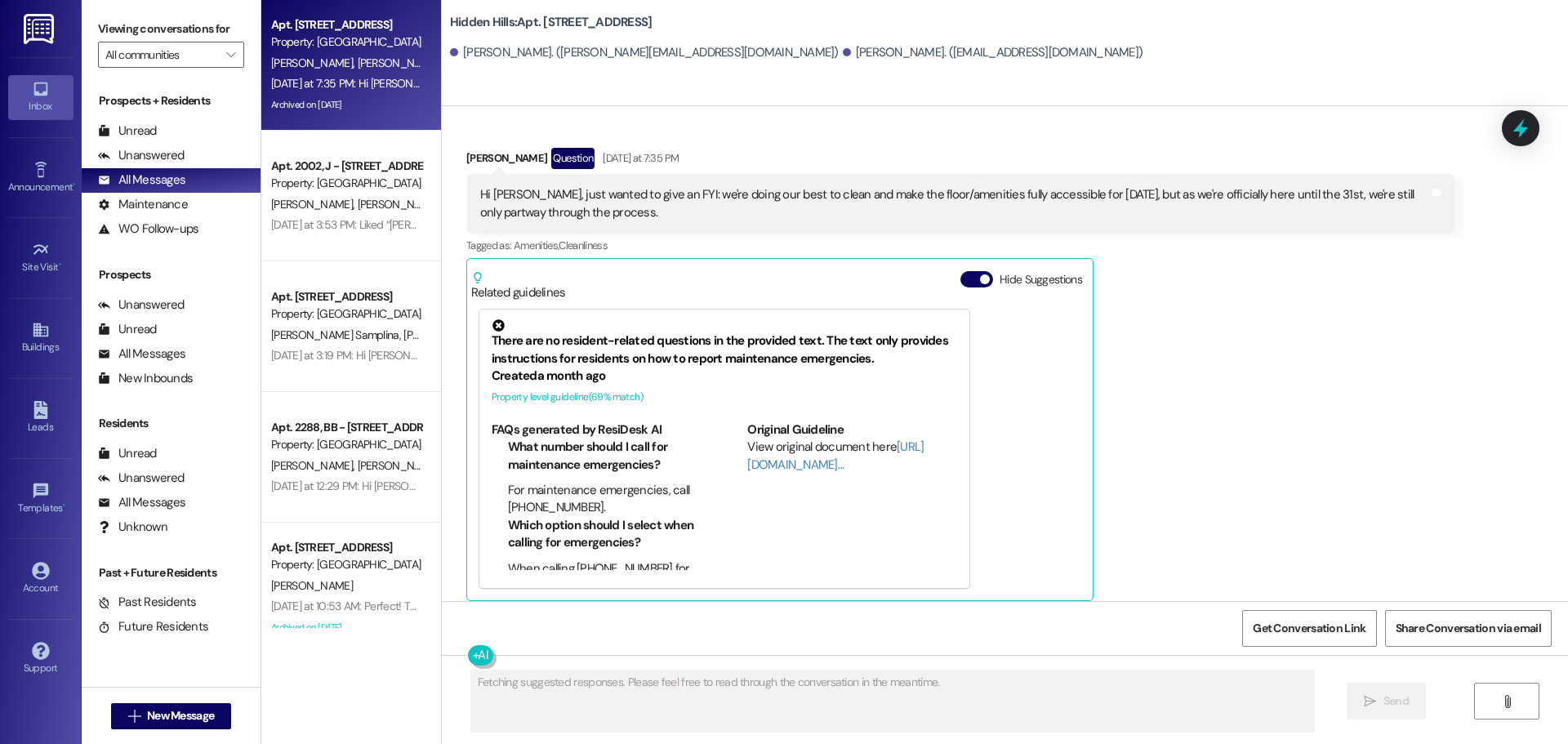
scroll to position [23872, 0]
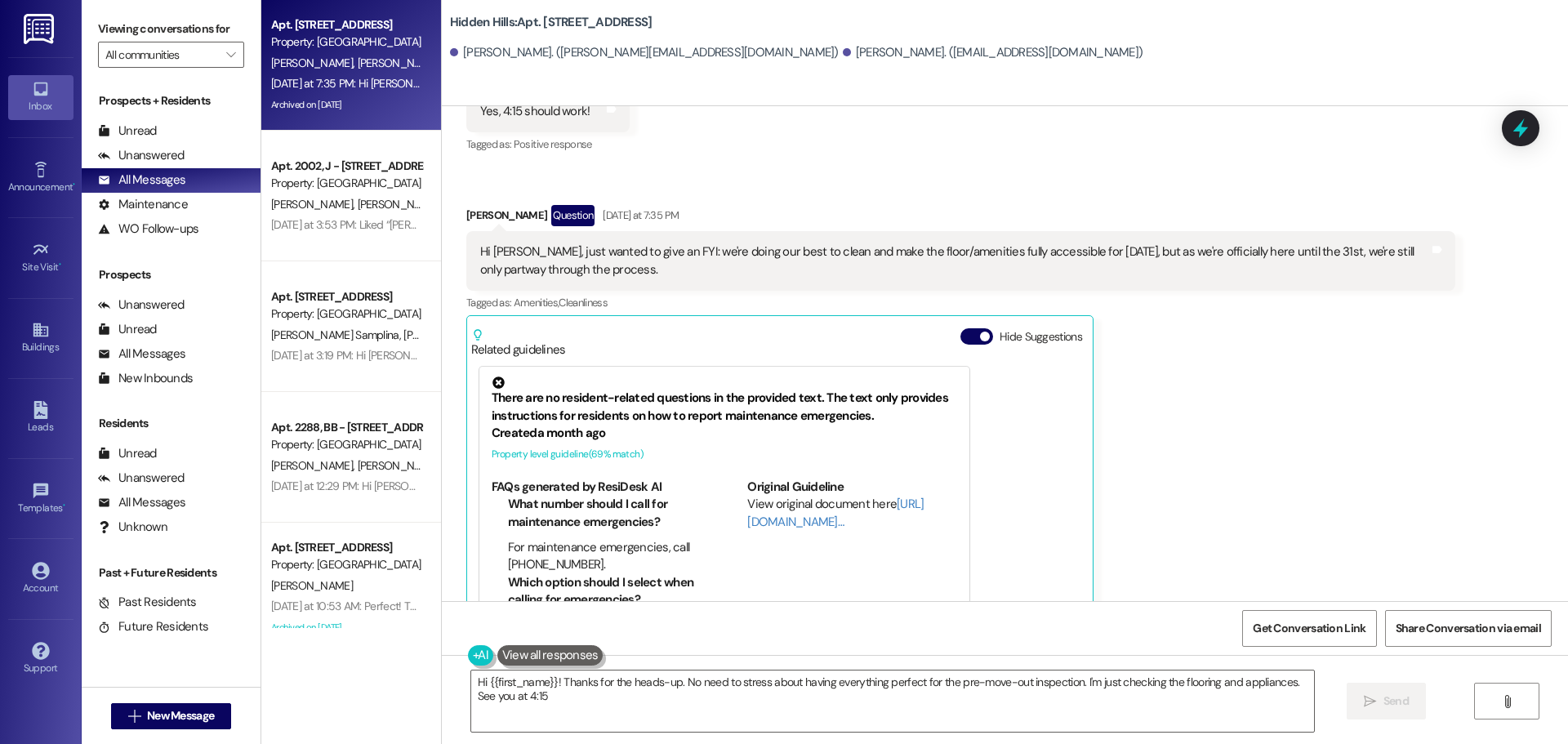
type textarea "Hi {{first_name}}! Thanks for the heads-up. No need to stress about having ever…"
